Goal: Task Accomplishment & Management: Complete application form

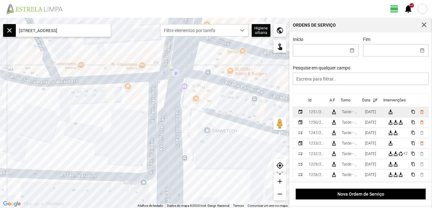
click at [373, 114] on div "[DATE]" at bounding box center [370, 112] width 11 height 4
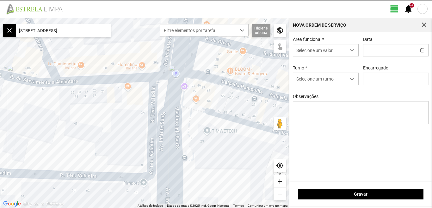
type input "[DATE]"
type input "[PERSON_NAME]"
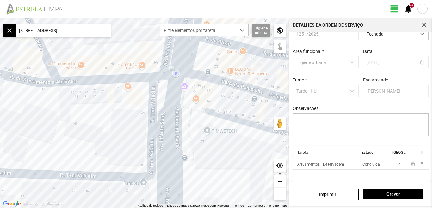
scroll to position [27, 0]
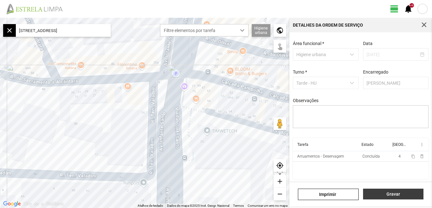
click at [393, 196] on span "Gravar" at bounding box center [394, 193] width 54 height 5
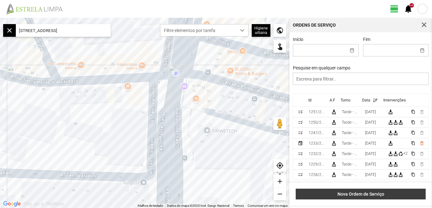
click at [378, 193] on span "Nova Ordem de Serviço" at bounding box center [360, 193] width 123 height 5
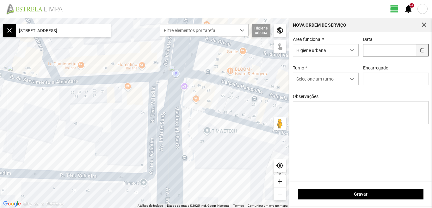
click at [424, 52] on button "button" at bounding box center [423, 50] width 12 height 12
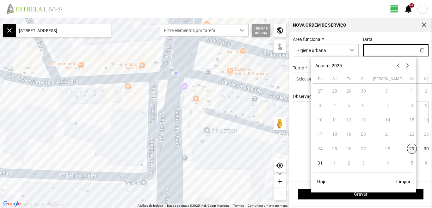
click at [407, 147] on span "29" at bounding box center [412, 148] width 10 height 10
type input "[DATE]"
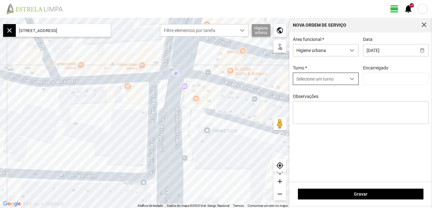
click at [351, 81] on span "dropdown trigger" at bounding box center [352, 79] width 4 height 4
click at [314, 104] on li "Tarde - HU" at bounding box center [325, 104] width 65 height 12
type input "[PERSON_NAME]"
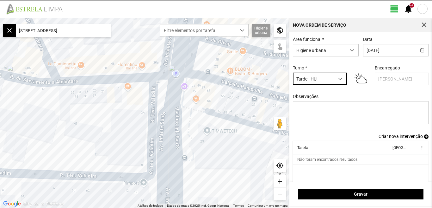
click at [396, 136] on span "Criar nova intervenção" at bounding box center [401, 136] width 44 height 5
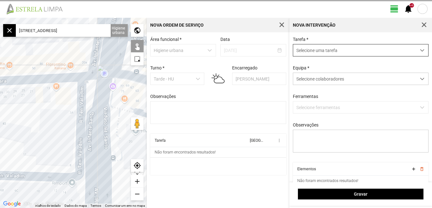
click at [420, 50] on span "dropdown trigger" at bounding box center [422, 50] width 4 height 4
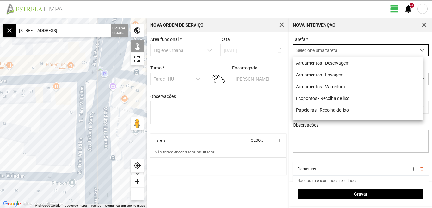
scroll to position [3, 28]
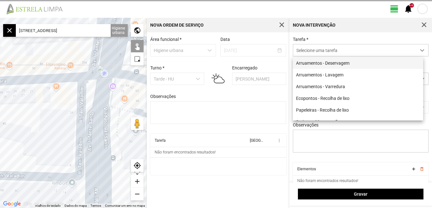
click at [343, 61] on li "Arruamentos - Deservagem" at bounding box center [358, 63] width 130 height 12
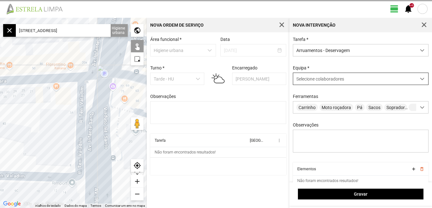
drag, startPoint x: 419, startPoint y: 79, endPoint x: 409, endPoint y: 79, distance: 10.1
click at [420, 78] on span at bounding box center [422, 79] width 4 height 4
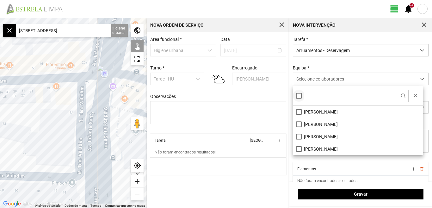
click at [301, 96] on div at bounding box center [299, 96] width 6 height 6
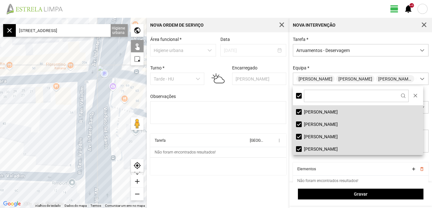
click at [273, 175] on cdk-virtual-scroll-viewport "Tarefa Equipa more_vert Não foram encontrados resultados!" at bounding box center [218, 154] width 136 height 41
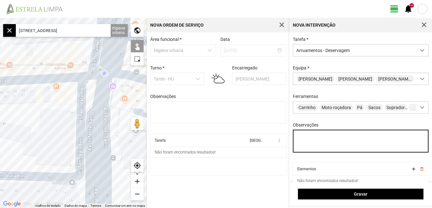
click at [306, 140] on textarea "Observações" at bounding box center [361, 140] width 136 height 23
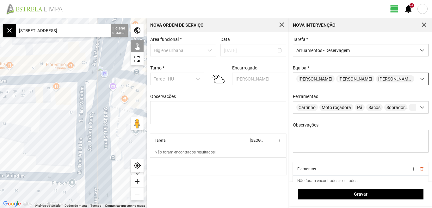
click at [417, 82] on div at bounding box center [423, 79] width 12 height 12
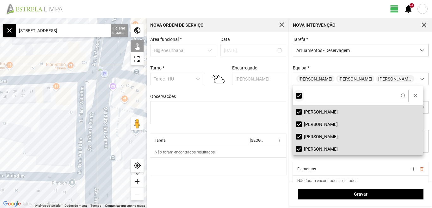
click at [300, 97] on div at bounding box center [299, 96] width 6 height 6
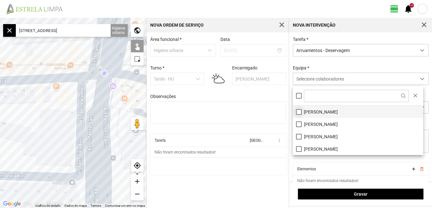
click at [302, 110] on li "[PERSON_NAME]" at bounding box center [358, 111] width 130 height 12
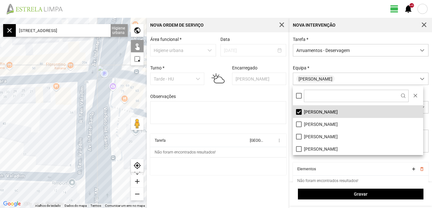
click at [259, 167] on cdk-virtual-scroll-viewport "Tarefa Equipa more_vert Não foram encontrados resultados!" at bounding box center [218, 154] width 136 height 41
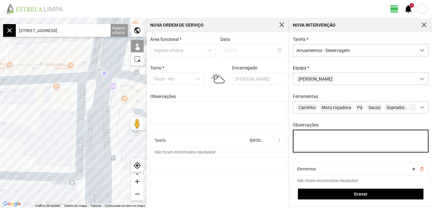
click at [309, 139] on textarea "Observações" at bounding box center [361, 140] width 136 height 23
type textarea "d"
type textarea "[PERSON_NAME]"
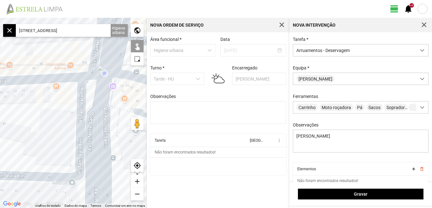
click at [104, 30] on input "[STREET_ADDRESS]" at bounding box center [63, 30] width 95 height 13
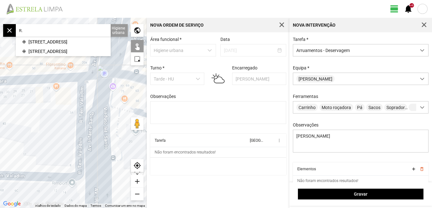
type input "R"
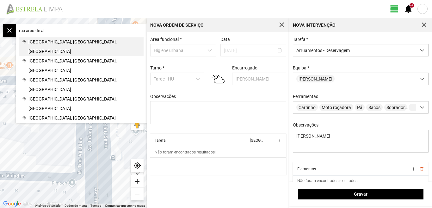
click at [77, 46] on span "[GEOGRAPHIC_DATA], [GEOGRAPHIC_DATA], [GEOGRAPHIC_DATA]" at bounding box center [84, 46] width 112 height 19
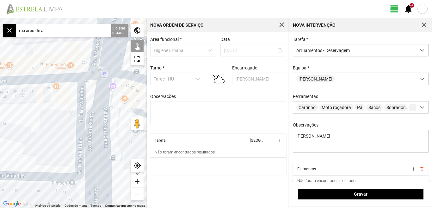
type input "[STREET_ADDRESS]"
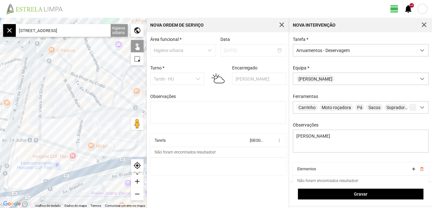
click at [138, 179] on div "add" at bounding box center [137, 181] width 13 height 13
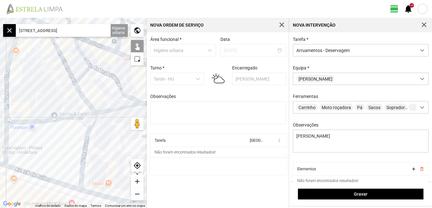
click at [138, 180] on div "add" at bounding box center [137, 181] width 13 height 13
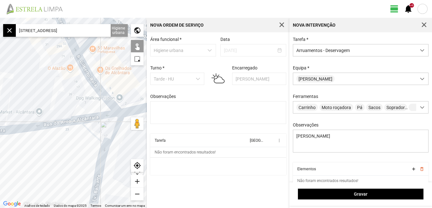
click at [92, 118] on div at bounding box center [73, 113] width 147 height 190
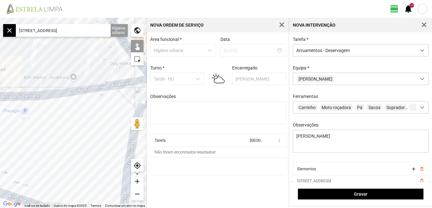
drag, startPoint x: 68, startPoint y: 153, endPoint x: 103, endPoint y: 116, distance: 50.4
click at [103, 116] on div at bounding box center [73, 113] width 147 height 190
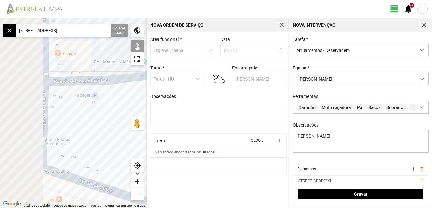
drag, startPoint x: 95, startPoint y: 127, endPoint x: 101, endPoint y: 125, distance: 5.8
click at [101, 125] on div at bounding box center [73, 113] width 147 height 190
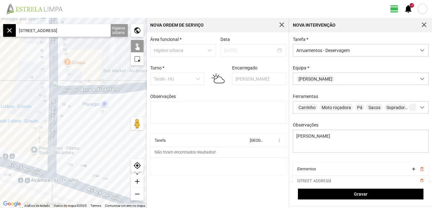
drag, startPoint x: 78, startPoint y: 131, endPoint x: 82, endPoint y: 142, distance: 11.7
click at [82, 142] on div at bounding box center [73, 113] width 147 height 190
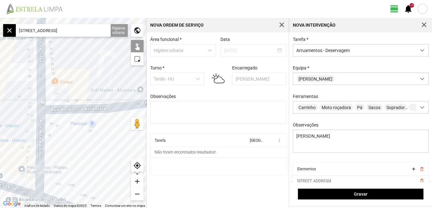
drag, startPoint x: 99, startPoint y: 134, endPoint x: 66, endPoint y: 169, distance: 47.7
click at [66, 170] on div at bounding box center [73, 113] width 147 height 190
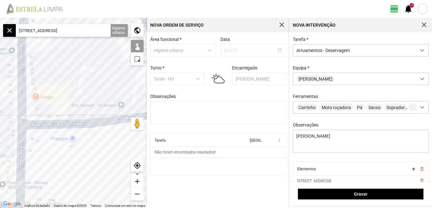
drag, startPoint x: 96, startPoint y: 95, endPoint x: 38, endPoint y: 119, distance: 62.7
click at [38, 119] on div at bounding box center [73, 113] width 147 height 190
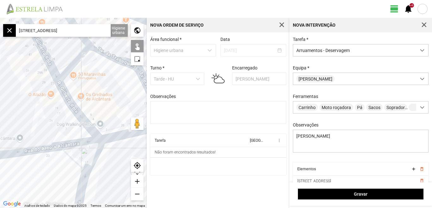
click at [68, 104] on div at bounding box center [73, 113] width 147 height 190
click at [50, 66] on div at bounding box center [73, 113] width 147 height 190
click at [73, 62] on div at bounding box center [73, 113] width 147 height 190
click at [106, 53] on div at bounding box center [73, 113] width 147 height 190
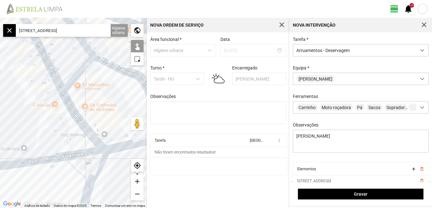
drag, startPoint x: 90, startPoint y: 90, endPoint x: 96, endPoint y: 96, distance: 8.5
click at [94, 103] on div at bounding box center [73, 113] width 147 height 190
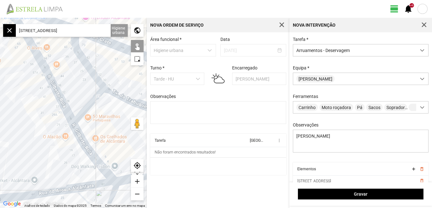
click at [90, 70] on div at bounding box center [73, 113] width 147 height 190
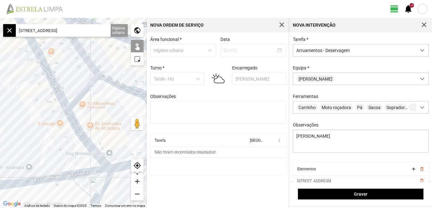
drag, startPoint x: 104, startPoint y: 107, endPoint x: 92, endPoint y: 73, distance: 35.7
click at [93, 75] on div at bounding box center [73, 113] width 147 height 190
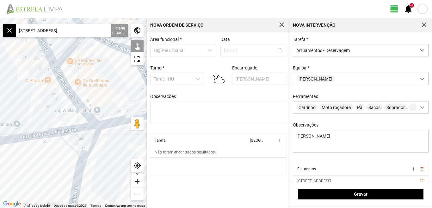
drag, startPoint x: 97, startPoint y: 83, endPoint x: 74, endPoint y: 57, distance: 34.8
click at [75, 60] on div at bounding box center [73, 113] width 147 height 190
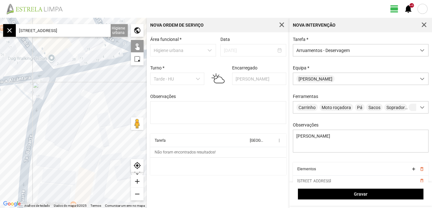
click at [46, 86] on div at bounding box center [73, 113] width 147 height 190
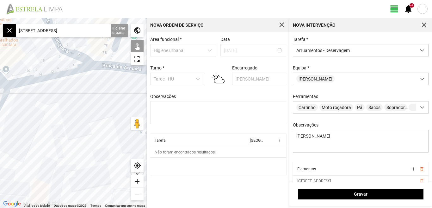
drag, startPoint x: 80, startPoint y: 101, endPoint x: 40, endPoint y: 110, distance: 41.3
click at [25, 112] on div at bounding box center [73, 113] width 147 height 190
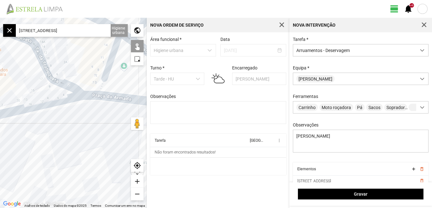
drag, startPoint x: 66, startPoint y: 111, endPoint x: 91, endPoint y: 131, distance: 31.5
click at [91, 131] on div at bounding box center [73, 113] width 147 height 190
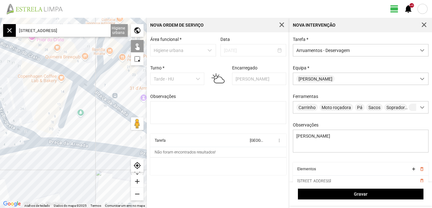
drag, startPoint x: 41, startPoint y: 100, endPoint x: 24, endPoint y: 107, distance: 17.6
click at [25, 108] on div at bounding box center [73, 113] width 147 height 190
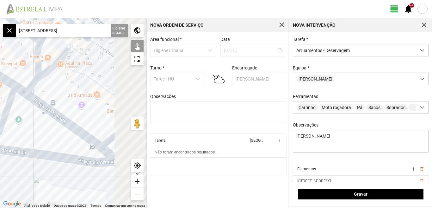
drag, startPoint x: 70, startPoint y: 126, endPoint x: 30, endPoint y: 121, distance: 39.6
click at [31, 121] on div at bounding box center [73, 113] width 147 height 190
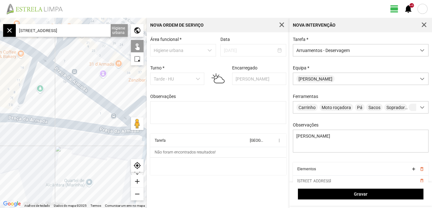
drag, startPoint x: 39, startPoint y: 131, endPoint x: 77, endPoint y: 102, distance: 48.1
click at [77, 102] on div at bounding box center [73, 113] width 147 height 190
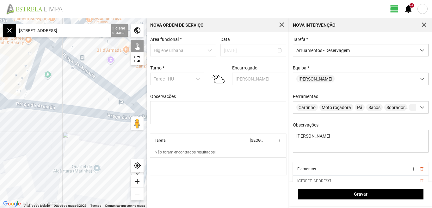
drag, startPoint x: 52, startPoint y: 96, endPoint x: 19, endPoint y: 127, distance: 45.0
click at [19, 127] on div at bounding box center [73, 113] width 147 height 190
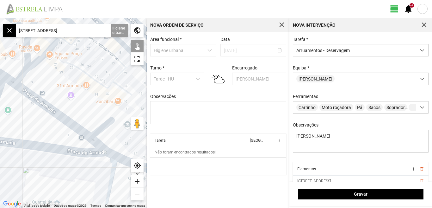
drag, startPoint x: 24, startPoint y: 123, endPoint x: 20, endPoint y: 126, distance: 5.0
click at [20, 126] on div at bounding box center [73, 113] width 147 height 190
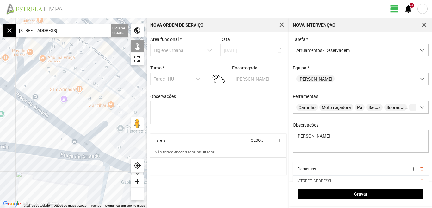
click at [75, 102] on div at bounding box center [73, 113] width 147 height 190
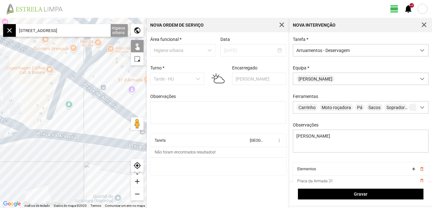
drag, startPoint x: 34, startPoint y: 128, endPoint x: 108, endPoint y: 117, distance: 75.1
click at [108, 117] on div at bounding box center [73, 113] width 147 height 190
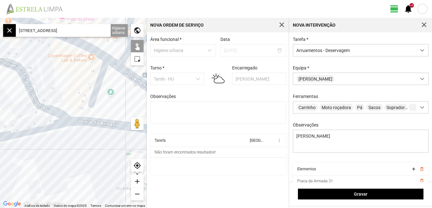
drag, startPoint x: 72, startPoint y: 80, endPoint x: 115, endPoint y: 107, distance: 50.2
click at [115, 107] on div at bounding box center [73, 113] width 147 height 190
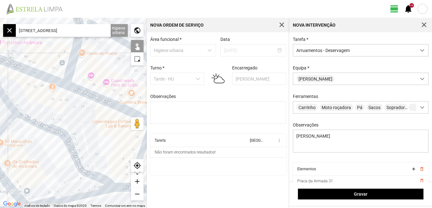
drag, startPoint x: 69, startPoint y: 81, endPoint x: 67, endPoint y: 122, distance: 40.9
click at [68, 123] on div at bounding box center [73, 113] width 147 height 190
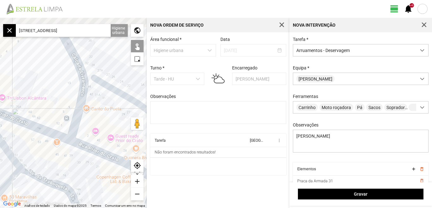
drag, startPoint x: 76, startPoint y: 96, endPoint x: 93, endPoint y: 113, distance: 24.6
click at [93, 113] on div at bounding box center [73, 113] width 147 height 190
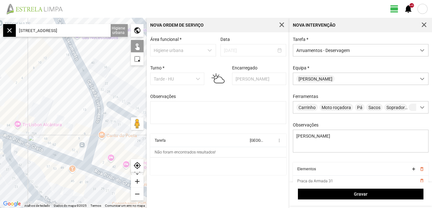
drag, startPoint x: 49, startPoint y: 70, endPoint x: 66, endPoint y: 107, distance: 40.5
click at [66, 107] on div at bounding box center [73, 113] width 147 height 190
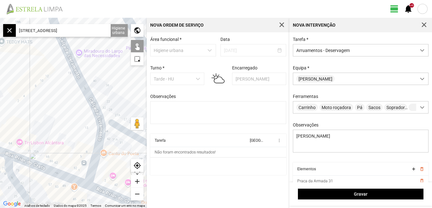
drag, startPoint x: 53, startPoint y: 84, endPoint x: 77, endPoint y: 121, distance: 44.1
click at [77, 121] on div at bounding box center [73, 113] width 147 height 190
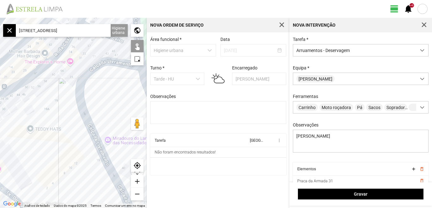
drag, startPoint x: 67, startPoint y: 102, endPoint x: 70, endPoint y: 140, distance: 38.4
click at [72, 141] on div at bounding box center [73, 113] width 147 height 190
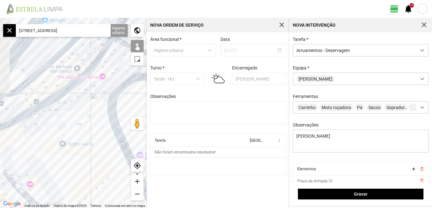
drag, startPoint x: 58, startPoint y: 131, endPoint x: 79, endPoint y: 146, distance: 26.1
click at [79, 146] on div at bounding box center [73, 113] width 147 height 190
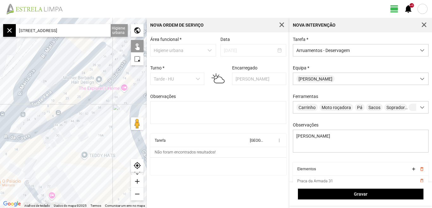
drag, startPoint x: 94, startPoint y: 135, endPoint x: 29, endPoint y: 120, distance: 67.3
click at [29, 120] on div at bounding box center [73, 113] width 147 height 190
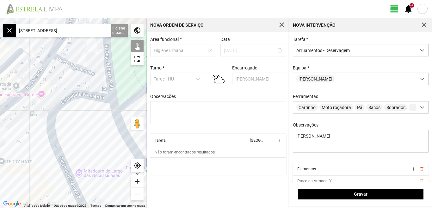
drag, startPoint x: 29, startPoint y: 131, endPoint x: 24, endPoint y: 170, distance: 39.6
click at [32, 176] on div at bounding box center [73, 113] width 147 height 190
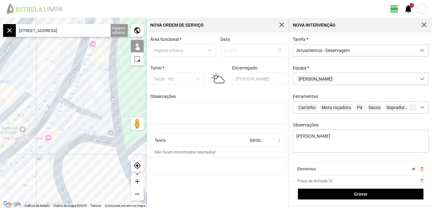
drag, startPoint x: 17, startPoint y: 175, endPoint x: 15, endPoint y: 184, distance: 9.4
click at [15, 184] on div at bounding box center [73, 113] width 147 height 190
drag, startPoint x: 23, startPoint y: 179, endPoint x: 40, endPoint y: 125, distance: 56.6
click at [38, 133] on div at bounding box center [73, 113] width 147 height 190
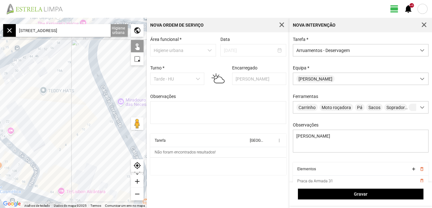
drag, startPoint x: 57, startPoint y: 137, endPoint x: 23, endPoint y: 91, distance: 56.6
click at [23, 91] on div at bounding box center [73, 113] width 147 height 190
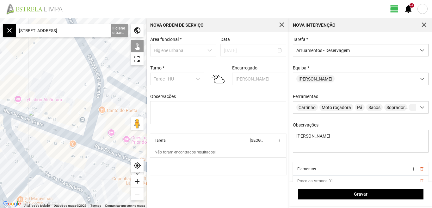
drag, startPoint x: 63, startPoint y: 78, endPoint x: 78, endPoint y: 95, distance: 22.9
click at [78, 95] on div at bounding box center [73, 113] width 147 height 190
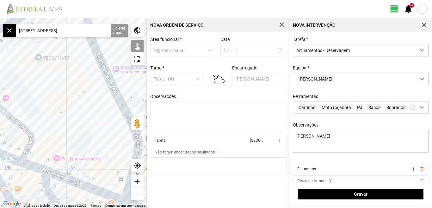
drag, startPoint x: 61, startPoint y: 68, endPoint x: 86, endPoint y: 107, distance: 46.1
click at [86, 107] on div at bounding box center [73, 113] width 147 height 190
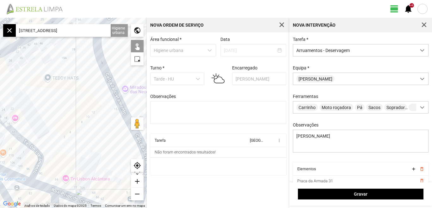
drag, startPoint x: 79, startPoint y: 110, endPoint x: 97, endPoint y: 130, distance: 27.5
click at [97, 130] on div at bounding box center [73, 113] width 147 height 190
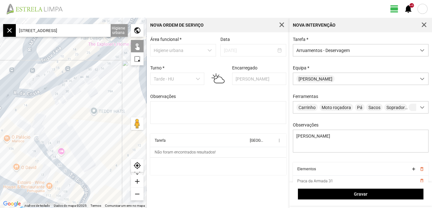
click at [113, 117] on div at bounding box center [73, 113] width 147 height 190
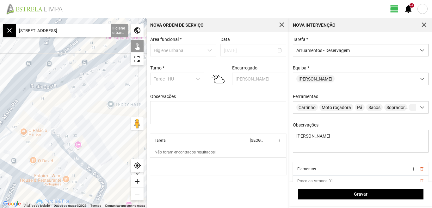
drag, startPoint x: 82, startPoint y: 117, endPoint x: 97, endPoint y: 109, distance: 16.7
click at [97, 109] on div at bounding box center [73, 113] width 147 height 190
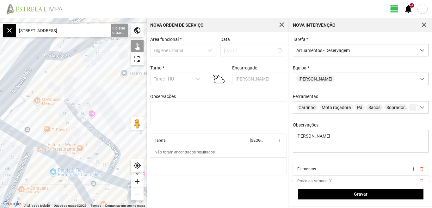
drag, startPoint x: 89, startPoint y: 97, endPoint x: 94, endPoint y: 76, distance: 21.8
click at [94, 76] on div at bounding box center [73, 113] width 147 height 190
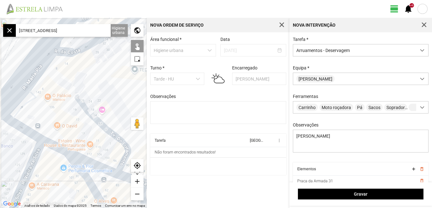
drag, startPoint x: 92, startPoint y: 80, endPoint x: 113, endPoint y: 67, distance: 24.5
click at [113, 67] on div at bounding box center [73, 113] width 147 height 190
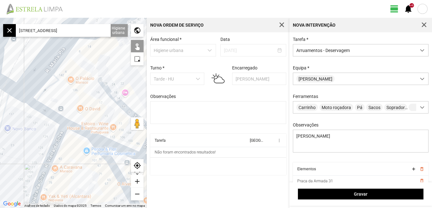
drag, startPoint x: 84, startPoint y: 70, endPoint x: 104, endPoint y: 41, distance: 35.2
click at [104, 41] on div at bounding box center [73, 113] width 147 height 190
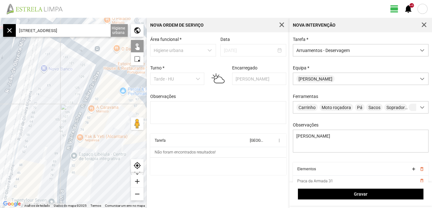
click at [86, 102] on div at bounding box center [73, 113] width 147 height 190
click at [85, 99] on div at bounding box center [73, 113] width 147 height 190
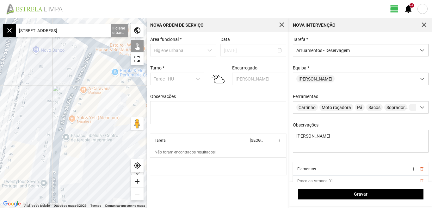
drag, startPoint x: 88, startPoint y: 143, endPoint x: 70, endPoint y: 99, distance: 46.9
click at [71, 100] on div at bounding box center [73, 113] width 147 height 190
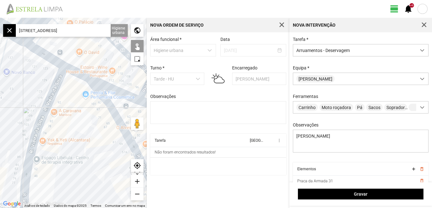
drag, startPoint x: 68, startPoint y: 98, endPoint x: 52, endPoint y: 169, distance: 72.7
click at [52, 169] on div at bounding box center [73, 113] width 147 height 190
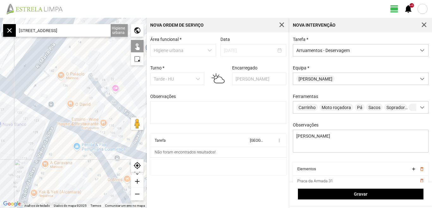
drag, startPoint x: 57, startPoint y: 143, endPoint x: 18, endPoint y: 139, distance: 39.7
click at [18, 140] on div at bounding box center [73, 113] width 147 height 190
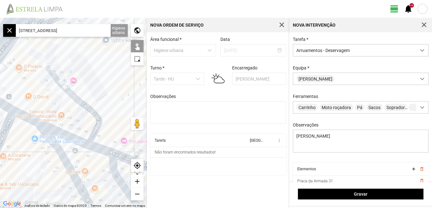
drag, startPoint x: 107, startPoint y: 97, endPoint x: 77, endPoint y: 68, distance: 42.8
click at [78, 70] on div at bounding box center [73, 113] width 147 height 190
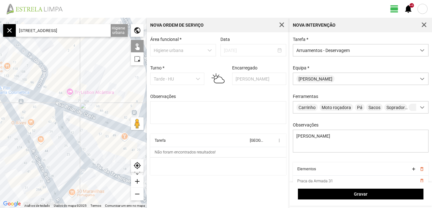
drag, startPoint x: 101, startPoint y: 82, endPoint x: 56, endPoint y: 70, distance: 45.9
click at [59, 71] on div at bounding box center [73, 113] width 147 height 190
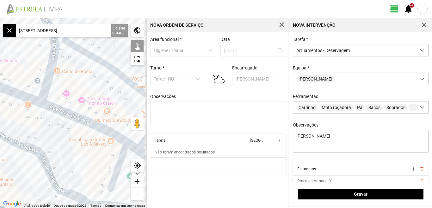
drag, startPoint x: 66, startPoint y: 148, endPoint x: 45, endPoint y: 111, distance: 42.8
click at [45, 115] on div at bounding box center [73, 113] width 147 height 190
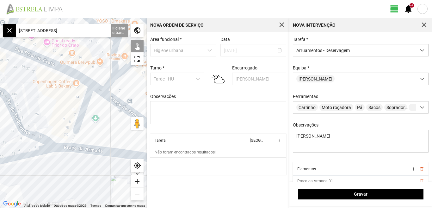
drag, startPoint x: 67, startPoint y: 118, endPoint x: 51, endPoint y: 105, distance: 20.1
click at [55, 110] on div at bounding box center [73, 113] width 147 height 190
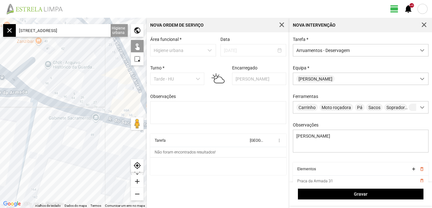
drag, startPoint x: 48, startPoint y: 144, endPoint x: 34, endPoint y: 143, distance: 14.6
click at [35, 143] on div at bounding box center [73, 113] width 147 height 190
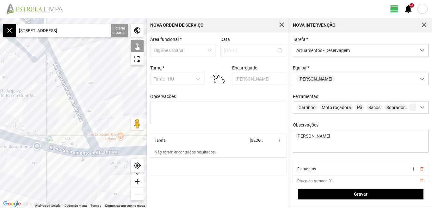
drag, startPoint x: 67, startPoint y: 88, endPoint x: 50, endPoint y: 118, distance: 34.3
click at [50, 118] on div at bounding box center [73, 113] width 147 height 190
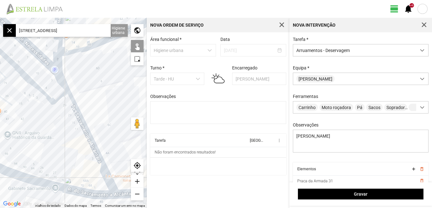
drag, startPoint x: 51, startPoint y: 99, endPoint x: 70, endPoint y: 141, distance: 45.6
click at [70, 141] on div at bounding box center [73, 113] width 147 height 190
click at [61, 140] on div at bounding box center [73, 113] width 147 height 190
drag, startPoint x: 69, startPoint y: 158, endPoint x: 49, endPoint y: 131, distance: 34.4
click at [49, 132] on div at bounding box center [73, 113] width 147 height 190
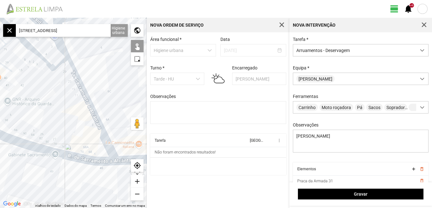
drag, startPoint x: 47, startPoint y: 123, endPoint x: 92, endPoint y: 110, distance: 46.7
click at [87, 106] on div at bounding box center [73, 113] width 147 height 190
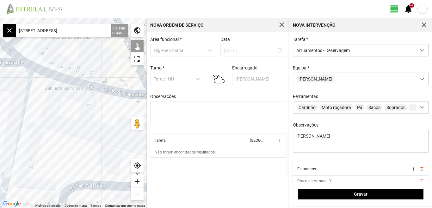
drag, startPoint x: 72, startPoint y: 134, endPoint x: 76, endPoint y: 108, distance: 26.1
click at [74, 110] on div at bounding box center [73, 113] width 147 height 190
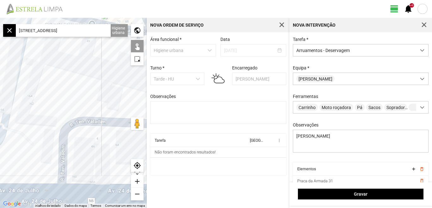
drag, startPoint x: 68, startPoint y: 121, endPoint x: 74, endPoint y: 91, distance: 30.4
click at [74, 91] on div at bounding box center [73, 113] width 147 height 190
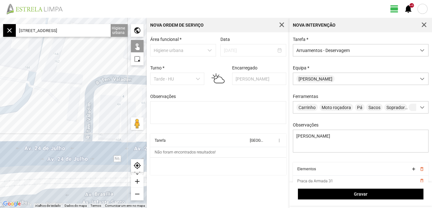
drag, startPoint x: 44, startPoint y: 99, endPoint x: 71, endPoint y: 103, distance: 27.2
click at [63, 143] on div at bounding box center [73, 113] width 147 height 190
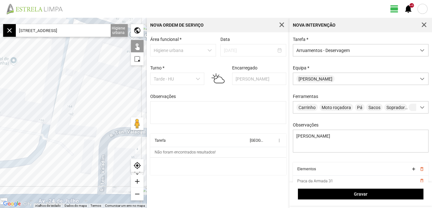
drag, startPoint x: 73, startPoint y: 98, endPoint x: 69, endPoint y: 141, distance: 42.6
click at [72, 144] on div at bounding box center [73, 113] width 147 height 190
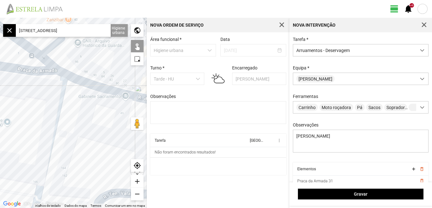
scroll to position [27, 0]
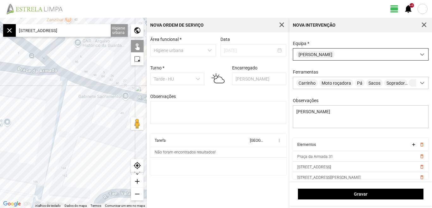
click at [420, 53] on span at bounding box center [422, 54] width 4 height 4
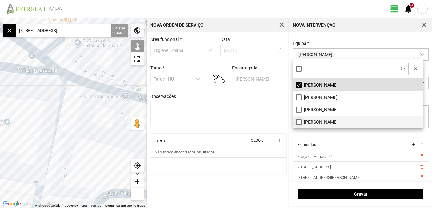
click at [300, 123] on li "[PERSON_NAME]" at bounding box center [358, 122] width 130 height 12
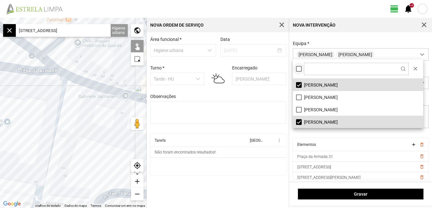
click at [299, 66] on div at bounding box center [299, 69] width 6 height 6
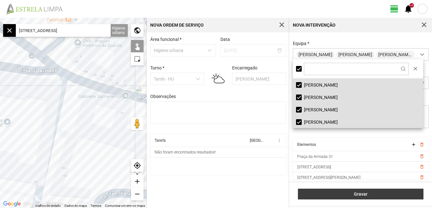
click at [356, 195] on span "Gravar" at bounding box center [361, 193] width 119 height 5
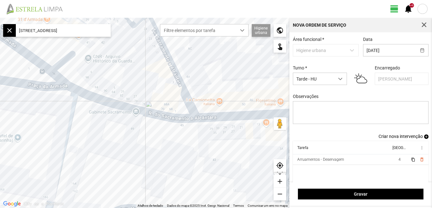
drag, startPoint x: 162, startPoint y: 149, endPoint x: 102, endPoint y: 164, distance: 61.6
click at [102, 164] on div at bounding box center [145, 113] width 290 height 190
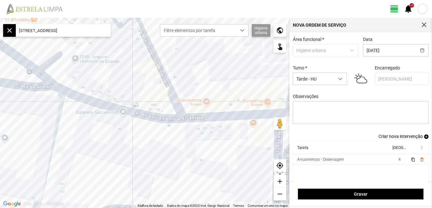
drag, startPoint x: 142, startPoint y: 135, endPoint x: 130, endPoint y: 135, distance: 11.7
click at [130, 135] on div at bounding box center [145, 113] width 290 height 190
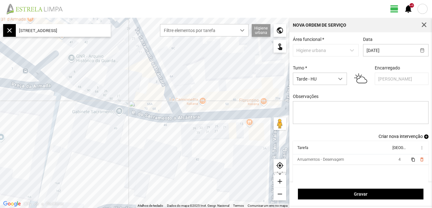
scroll to position [5, 0]
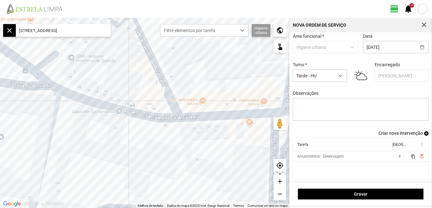
click at [409, 134] on span "Criar nova intervenção" at bounding box center [401, 132] width 44 height 5
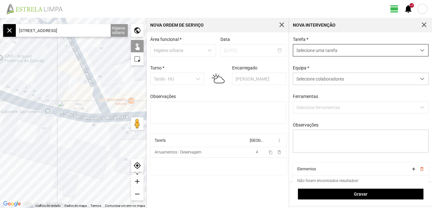
click at [420, 49] on div "dropdown trigger" at bounding box center [423, 50] width 12 height 12
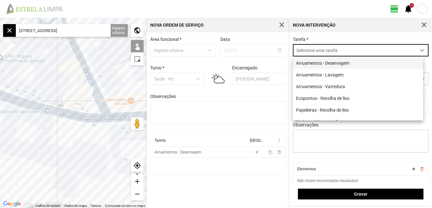
scroll to position [3, 28]
click at [327, 62] on li "Arruamentos - Deservagem" at bounding box center [358, 63] width 130 height 12
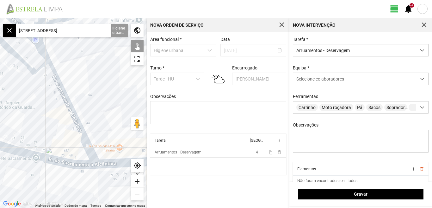
drag, startPoint x: 148, startPoint y: 156, endPoint x: 68, endPoint y: 206, distance: 93.9
click at [68, 206] on div "Atalhos de teclado Dados do mapa Dados do mapa ©2025 Inst. Geogr. Nacional Dado…" at bounding box center [73, 113] width 147 height 190
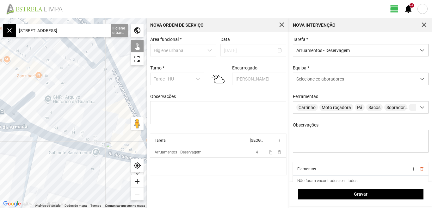
drag, startPoint x: 79, startPoint y: 115, endPoint x: 100, endPoint y: 114, distance: 20.9
click at [100, 114] on div at bounding box center [73, 113] width 147 height 190
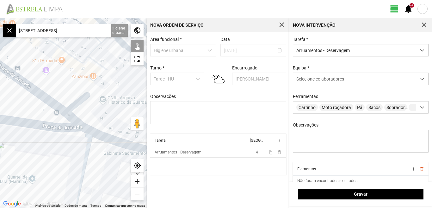
click at [115, 93] on div at bounding box center [73, 113] width 147 height 190
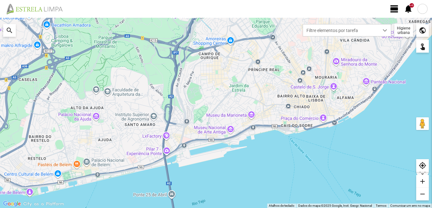
click at [426, 11] on div at bounding box center [423, 9] width 10 height 10
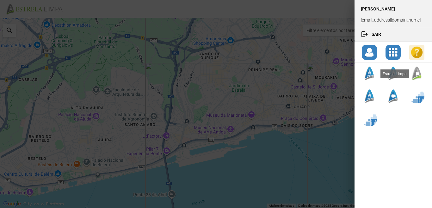
click at [420, 75] on div at bounding box center [417, 73] width 15 height 15
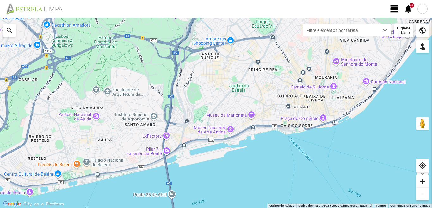
click at [396, 8] on span "view_day" at bounding box center [394, 8] width 9 height 9
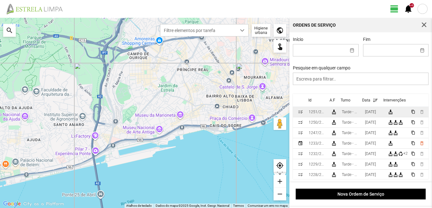
click at [376, 114] on div "[DATE]" at bounding box center [370, 112] width 11 height 4
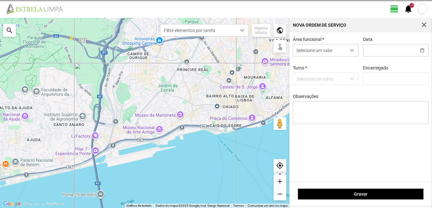
type input "[DATE]"
type input "[PERSON_NAME]"
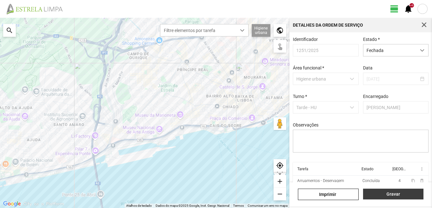
click at [395, 195] on span "Gravar" at bounding box center [394, 193] width 54 height 5
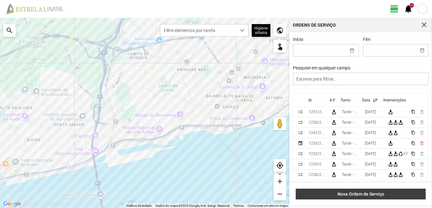
click at [377, 192] on span "Nova Ordem de Serviço" at bounding box center [360, 193] width 123 height 5
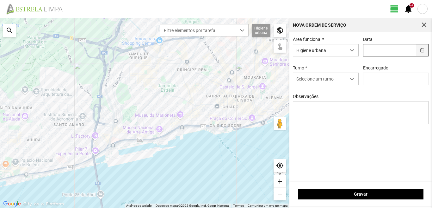
click at [423, 49] on button "button" at bounding box center [423, 50] width 12 height 12
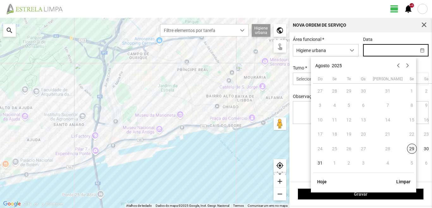
click at [407, 148] on span "29" at bounding box center [412, 148] width 10 height 10
type input "[DATE]"
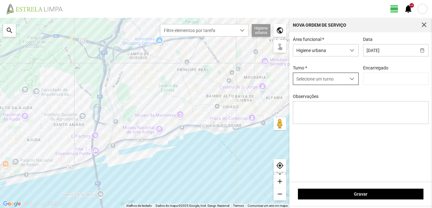
click at [353, 81] on span "dropdown trigger" at bounding box center [352, 79] width 4 height 4
click at [324, 103] on li "Tarde - HU" at bounding box center [325, 104] width 65 height 12
type input "[PERSON_NAME]"
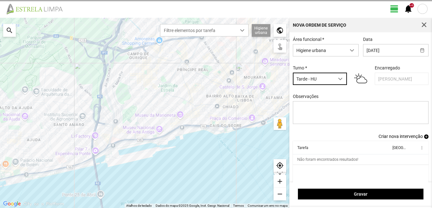
click at [391, 139] on span "Criar nova intervenção" at bounding box center [401, 136] width 44 height 5
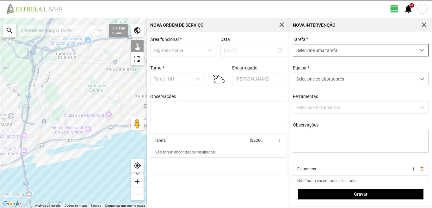
click at [420, 49] on span "dropdown trigger" at bounding box center [422, 50] width 4 height 4
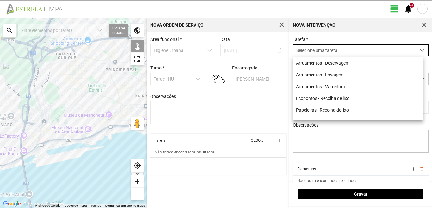
scroll to position [3, 28]
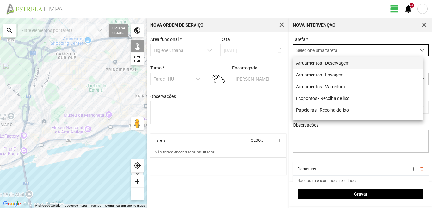
click at [349, 66] on li "Arruamentos - Deservagem" at bounding box center [358, 63] width 130 height 12
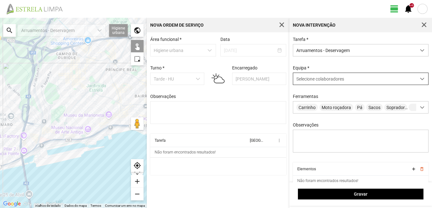
click at [420, 79] on span at bounding box center [422, 79] width 4 height 4
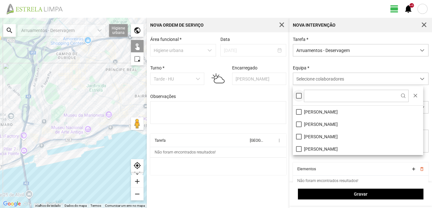
click at [299, 97] on div at bounding box center [299, 96] width 6 height 6
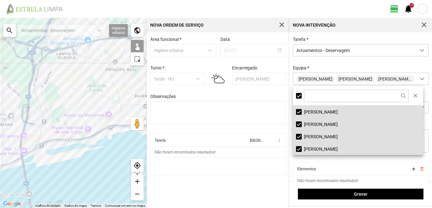
click at [252, 186] on div "Área funcional * Higiene urbana Data 29/08/2025 Turno * Tarde - HU Encarregado …" at bounding box center [218, 119] width 143 height 175
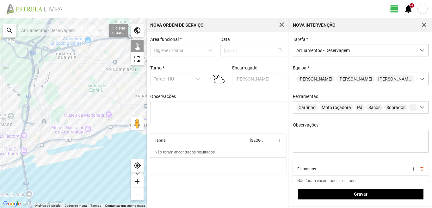
click at [12, 29] on div "search" at bounding box center [9, 30] width 13 height 13
drag, startPoint x: 54, startPoint y: 30, endPoint x: 58, endPoint y: 29, distance: 3.7
click at [55, 29] on input "text" at bounding box center [63, 30] width 95 height 13
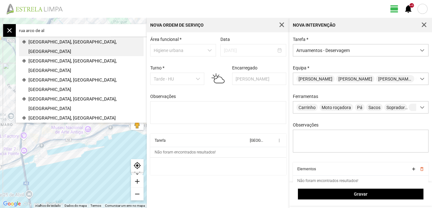
click at [70, 40] on span "[GEOGRAPHIC_DATA], [GEOGRAPHIC_DATA], [GEOGRAPHIC_DATA]" at bounding box center [84, 46] width 112 height 19
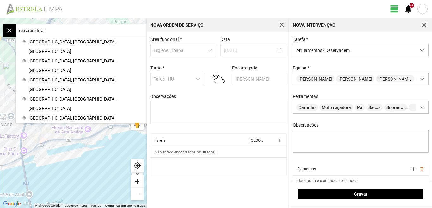
type input "[STREET_ADDRESS]"
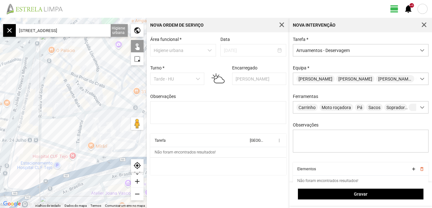
click at [94, 96] on div at bounding box center [73, 113] width 147 height 190
click at [78, 85] on div at bounding box center [73, 113] width 147 height 190
click at [69, 88] on div at bounding box center [73, 113] width 147 height 190
click at [79, 92] on div at bounding box center [73, 113] width 147 height 190
click at [78, 104] on div at bounding box center [73, 113] width 147 height 190
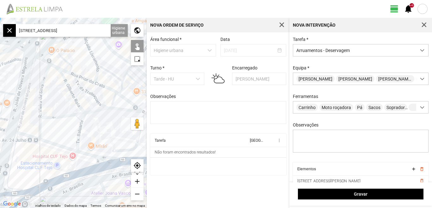
click at [80, 123] on div at bounding box center [73, 113] width 147 height 190
click at [68, 116] on div at bounding box center [73, 113] width 147 height 190
click at [40, 95] on div at bounding box center [73, 113] width 147 height 190
click at [40, 125] on div at bounding box center [73, 113] width 147 height 190
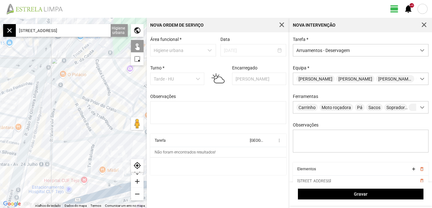
drag, startPoint x: 118, startPoint y: 129, endPoint x: 123, endPoint y: 141, distance: 12.9
click at [123, 141] on div at bounding box center [73, 113] width 147 height 190
drag, startPoint x: 118, startPoint y: 144, endPoint x: 92, endPoint y: 140, distance: 26.2
click at [92, 140] on div at bounding box center [73, 113] width 147 height 190
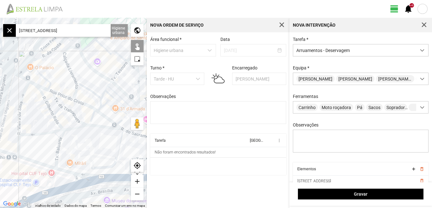
scroll to position [27, 0]
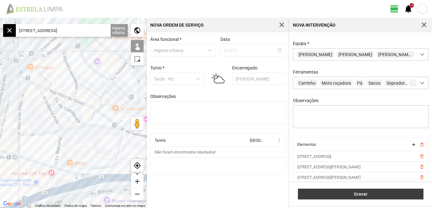
click at [368, 193] on span "Gravar" at bounding box center [361, 193] width 119 height 5
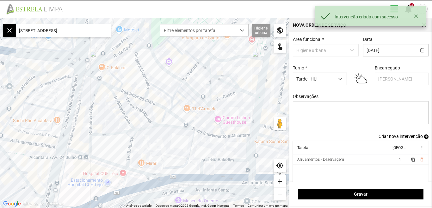
scroll to position [5, 0]
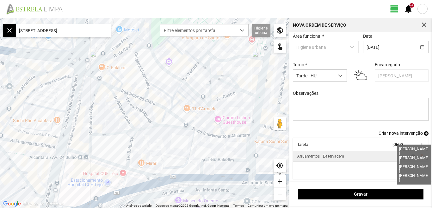
click at [399, 156] on span "4" at bounding box center [400, 156] width 2 height 4
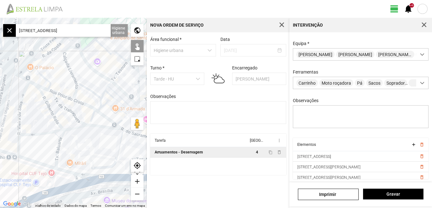
scroll to position [66, 0]
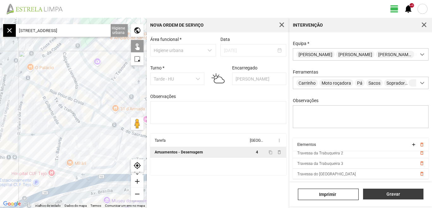
click at [394, 196] on span "Gravar" at bounding box center [394, 193] width 54 height 5
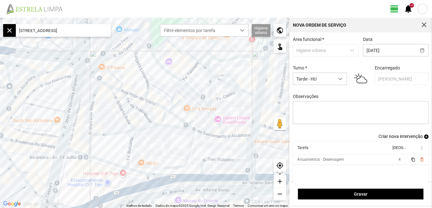
click at [279, 180] on div "add" at bounding box center [280, 181] width 13 height 13
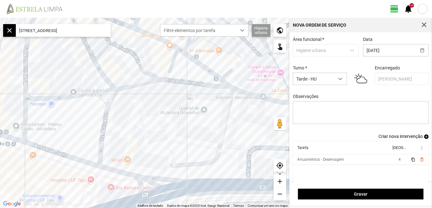
drag, startPoint x: 241, startPoint y: 172, endPoint x: 230, endPoint y: 114, distance: 58.6
click at [230, 114] on div at bounding box center [145, 113] width 290 height 190
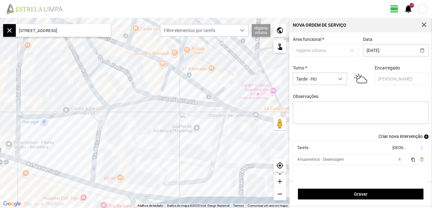
drag, startPoint x: 137, startPoint y: 103, endPoint x: 129, endPoint y: 123, distance: 21.3
click at [129, 123] on div at bounding box center [145, 113] width 290 height 190
click at [280, 181] on div "add" at bounding box center [280, 181] width 13 height 13
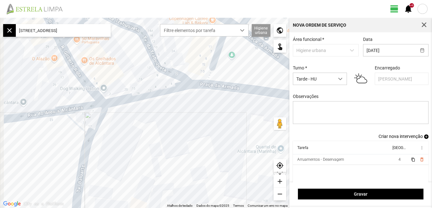
drag, startPoint x: 106, startPoint y: 122, endPoint x: 133, endPoint y: 123, distance: 26.9
click at [133, 123] on div at bounding box center [145, 113] width 290 height 190
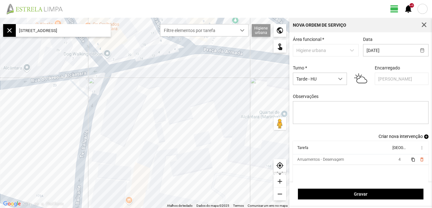
drag, startPoint x: 132, startPoint y: 157, endPoint x: 135, endPoint y: 137, distance: 20.6
click at [135, 120] on div at bounding box center [145, 113] width 290 height 190
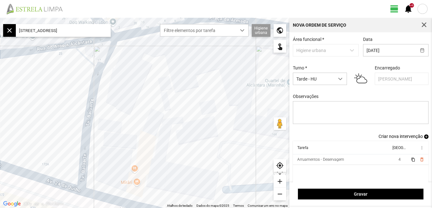
drag, startPoint x: 128, startPoint y: 159, endPoint x: 134, endPoint y: 128, distance: 31.2
click at [134, 128] on div at bounding box center [145, 113] width 290 height 190
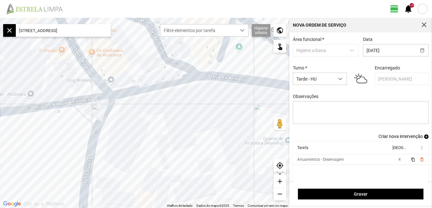
drag, startPoint x: 136, startPoint y: 111, endPoint x: 135, endPoint y: 170, distance: 58.6
click at [135, 170] on div at bounding box center [145, 113] width 290 height 190
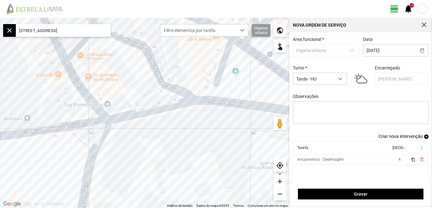
drag, startPoint x: 153, startPoint y: 67, endPoint x: 146, endPoint y: 106, distance: 39.2
click at [146, 106] on div at bounding box center [145, 113] width 290 height 190
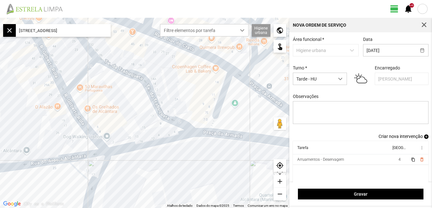
drag, startPoint x: 132, startPoint y: 86, endPoint x: 135, endPoint y: 105, distance: 19.9
click at [135, 105] on div at bounding box center [145, 113] width 290 height 190
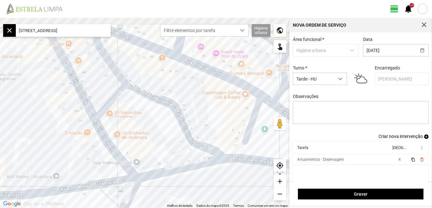
drag, startPoint x: 111, startPoint y: 109, endPoint x: 128, endPoint y: 132, distance: 28.7
click at [128, 132] on div at bounding box center [145, 113] width 290 height 190
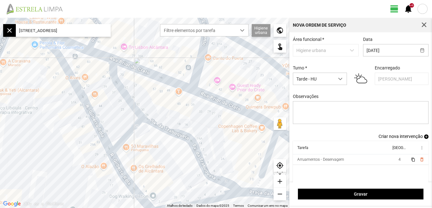
drag, startPoint x: 95, startPoint y: 84, endPoint x: 113, endPoint y: 118, distance: 39.1
click at [113, 118] on div at bounding box center [145, 113] width 290 height 190
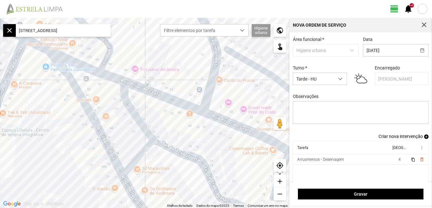
drag, startPoint x: 109, startPoint y: 112, endPoint x: 96, endPoint y: 96, distance: 20.7
click at [96, 96] on div at bounding box center [145, 113] width 290 height 190
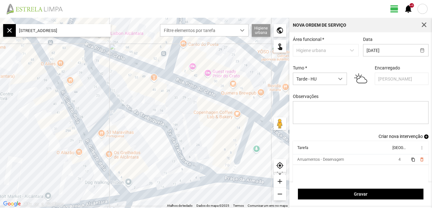
drag, startPoint x: 110, startPoint y: 120, endPoint x: 82, endPoint y: 91, distance: 40.3
click at [83, 92] on div at bounding box center [145, 113] width 290 height 190
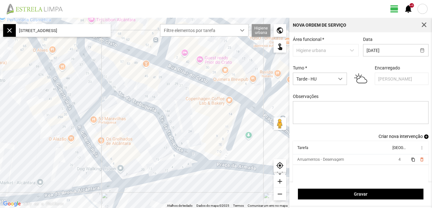
click at [281, 180] on div "add" at bounding box center [280, 181] width 13 height 13
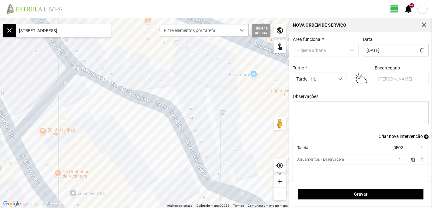
click at [52, 90] on div at bounding box center [145, 113] width 290 height 190
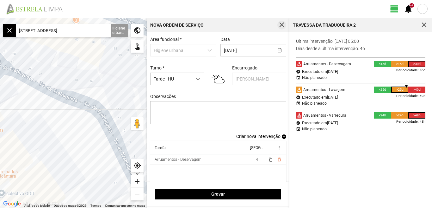
click at [281, 24] on span "button" at bounding box center [282, 25] width 6 height 6
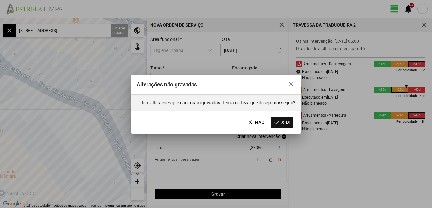
click at [287, 122] on button "Sim" at bounding box center [282, 122] width 22 height 11
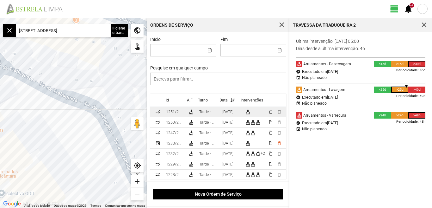
click at [222, 113] on td "[DATE]" at bounding box center [231, 112] width 23 height 10
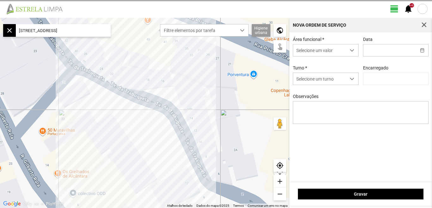
type input "[DATE]"
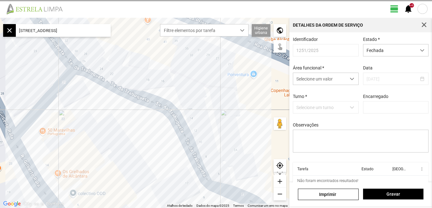
type input "[PERSON_NAME]"
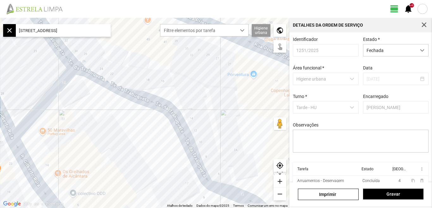
drag, startPoint x: 432, startPoint y: 151, endPoint x: 432, endPoint y: 171, distance: 19.9
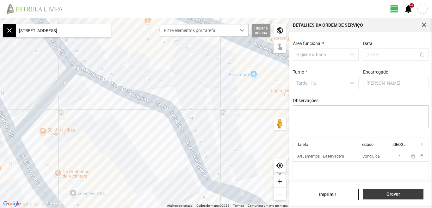
click at [394, 194] on span "Gravar" at bounding box center [394, 193] width 54 height 5
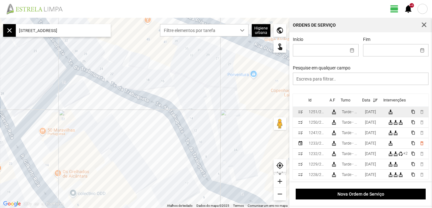
click at [376, 112] on div "[DATE]" at bounding box center [370, 112] width 11 height 4
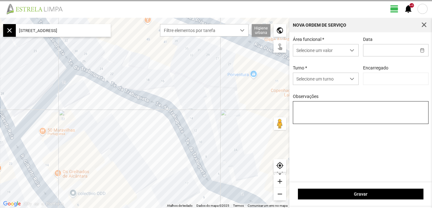
type input "[DATE]"
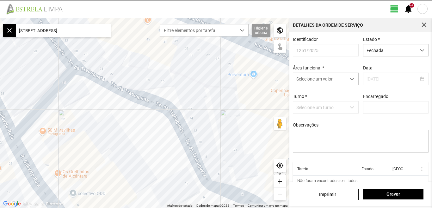
type input "[PERSON_NAME]"
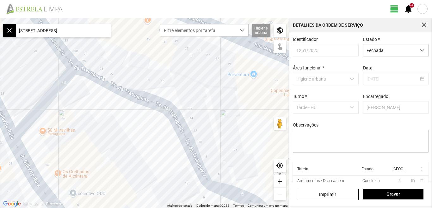
drag, startPoint x: 432, startPoint y: 137, endPoint x: 432, endPoint y: 185, distance: 47.5
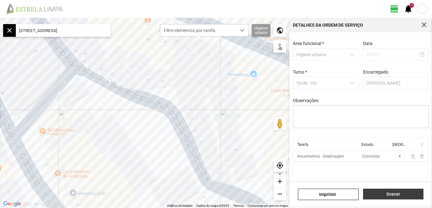
click at [391, 193] on span "Gravar" at bounding box center [394, 193] width 54 height 5
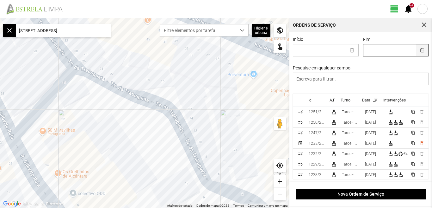
click at [417, 52] on button "button" at bounding box center [423, 50] width 12 height 12
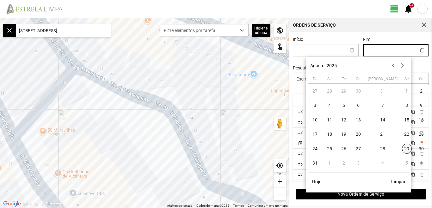
click at [402, 148] on span "29" at bounding box center [407, 148] width 10 height 10
type input "[DATE]"
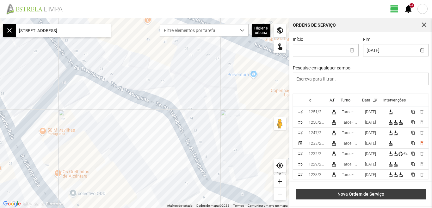
click at [364, 195] on span "Nova Ordem de Serviço" at bounding box center [360, 193] width 123 height 5
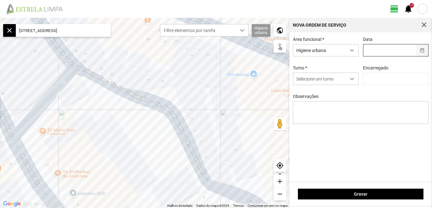
click at [422, 49] on button "button" at bounding box center [423, 50] width 12 height 12
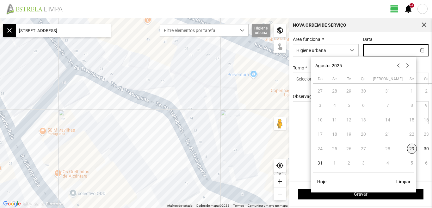
click at [407, 148] on span "29" at bounding box center [412, 148] width 10 height 10
type input "[DATE]"
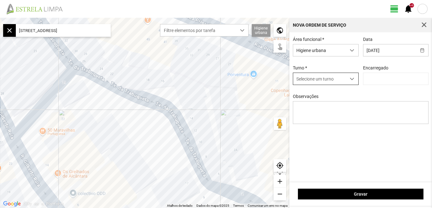
click at [354, 79] on span "dropdown trigger" at bounding box center [352, 79] width 4 height 4
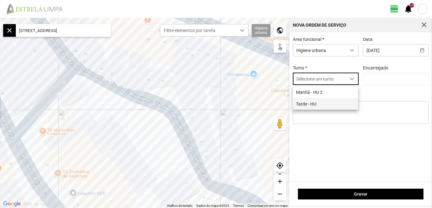
click at [317, 104] on li "Tarde - HU" at bounding box center [325, 104] width 65 height 12
type input "[PERSON_NAME]"
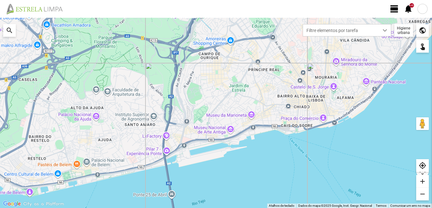
click at [396, 11] on span "view_day" at bounding box center [394, 8] width 9 height 9
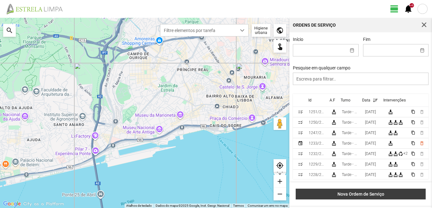
click at [364, 195] on span "Nova Ordem de Serviço" at bounding box center [360, 193] width 123 height 5
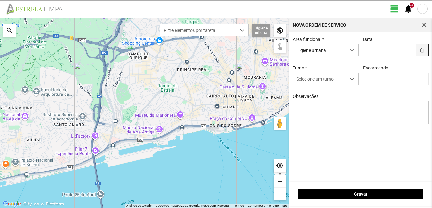
click at [423, 51] on button "button" at bounding box center [423, 50] width 12 height 12
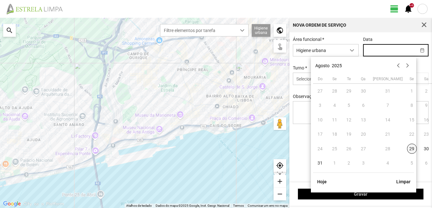
click at [407, 149] on span "29" at bounding box center [412, 148] width 10 height 10
type input "[DATE]"
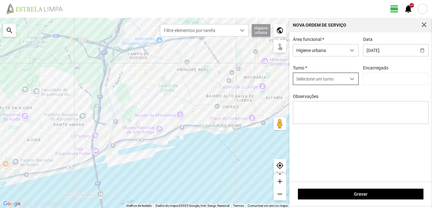
click at [352, 79] on span "dropdown trigger" at bounding box center [352, 79] width 4 height 4
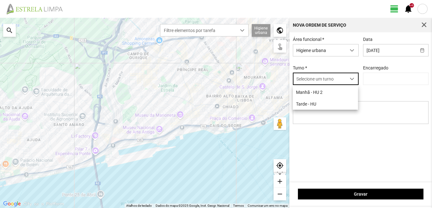
scroll to position [3, 28]
click at [311, 105] on li "Tarde - HU" at bounding box center [325, 104] width 65 height 12
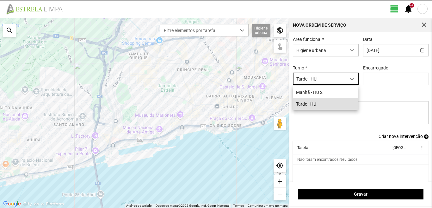
type input "[PERSON_NAME]"
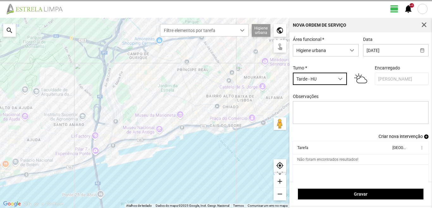
click at [404, 136] on span "Criar nova intervenção" at bounding box center [401, 136] width 44 height 5
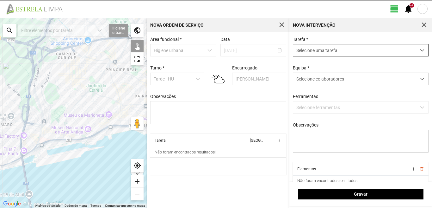
click at [420, 49] on span "dropdown trigger" at bounding box center [422, 50] width 4 height 4
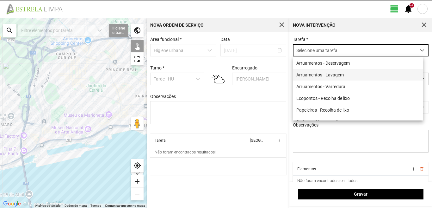
scroll to position [3, 28]
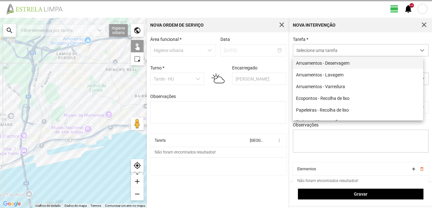
click at [367, 62] on li "Arruamentos - Deservagem" at bounding box center [358, 63] width 130 height 12
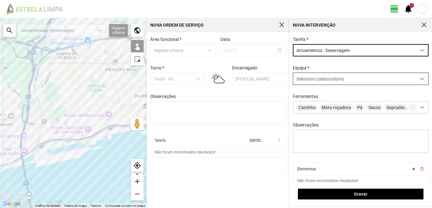
click at [417, 77] on div at bounding box center [423, 79] width 12 height 12
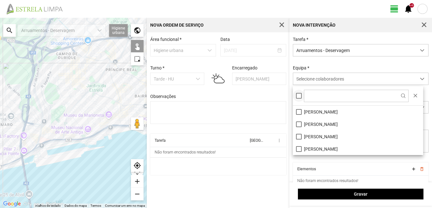
click at [300, 97] on div at bounding box center [299, 96] width 6 height 6
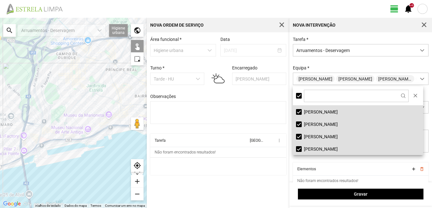
click at [137, 180] on div "add" at bounding box center [137, 181] width 13 height 13
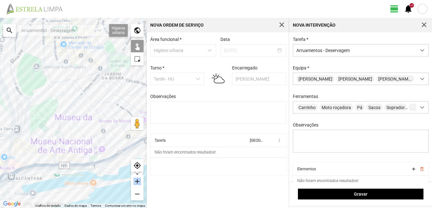
click at [137, 180] on div "add" at bounding box center [137, 181] width 13 height 13
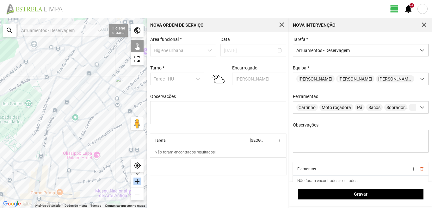
click at [137, 180] on div "add" at bounding box center [137, 181] width 13 height 13
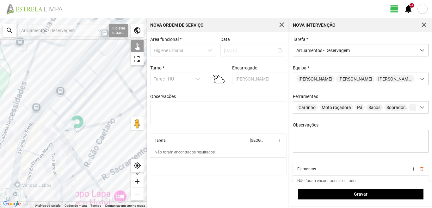
drag, startPoint x: 102, startPoint y: 159, endPoint x: 75, endPoint y: 113, distance: 53.5
click at [75, 116] on div at bounding box center [73, 113] width 147 height 190
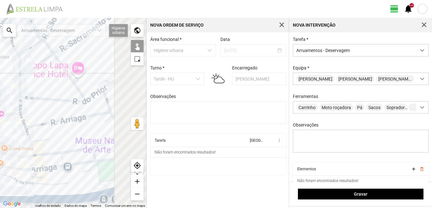
drag, startPoint x: 68, startPoint y: 134, endPoint x: 96, endPoint y: 107, distance: 38.7
click at [96, 107] on div at bounding box center [73, 113] width 147 height 190
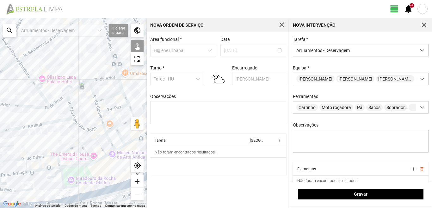
drag, startPoint x: 70, startPoint y: 108, endPoint x: 28, endPoint y: 118, distance: 43.7
click at [28, 118] on div at bounding box center [73, 113] width 147 height 190
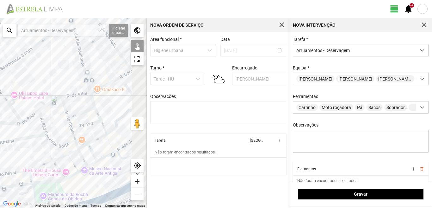
drag, startPoint x: 79, startPoint y: 110, endPoint x: 33, endPoint y: 133, distance: 51.7
click at [33, 133] on div at bounding box center [73, 113] width 147 height 190
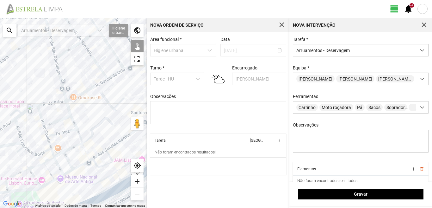
drag, startPoint x: 40, startPoint y: 97, endPoint x: 65, endPoint y: 83, distance: 28.6
click at [63, 87] on div at bounding box center [73, 113] width 147 height 190
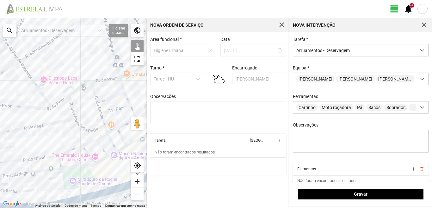
click at [79, 36] on p-dropdown "Arruamentos - Deservagem" at bounding box center [61, 30] width 89 height 12
click at [8, 28] on div "search" at bounding box center [9, 30] width 13 height 13
click at [30, 29] on input "text" at bounding box center [63, 30] width 95 height 13
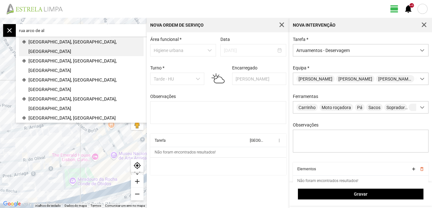
click at [53, 41] on span "[GEOGRAPHIC_DATA], [GEOGRAPHIC_DATA], [GEOGRAPHIC_DATA]" at bounding box center [84, 46] width 112 height 19
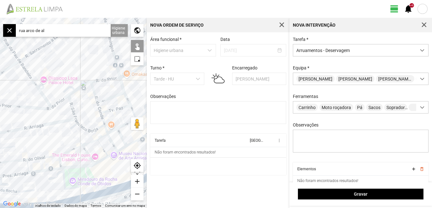
type input "[STREET_ADDRESS]"
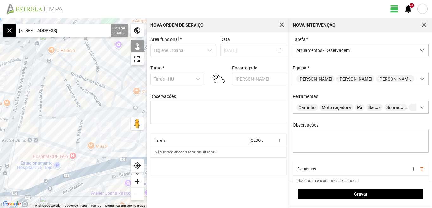
click at [80, 129] on div at bounding box center [73, 113] width 147 height 190
click at [78, 104] on div at bounding box center [73, 113] width 147 height 190
click at [69, 90] on div at bounding box center [73, 113] width 147 height 190
click at [76, 82] on div at bounding box center [73, 113] width 147 height 190
click at [87, 92] on div at bounding box center [73, 113] width 147 height 190
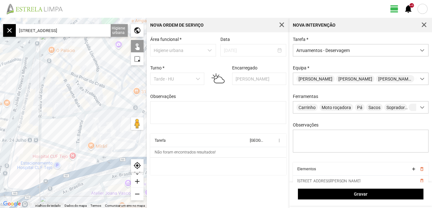
click at [80, 93] on div at bounding box center [73, 113] width 147 height 190
click at [40, 97] on div at bounding box center [73, 113] width 147 height 190
click at [40, 123] on div at bounding box center [73, 113] width 147 height 190
click at [53, 118] on div at bounding box center [73, 113] width 147 height 190
drag, startPoint x: 54, startPoint y: 135, endPoint x: 24, endPoint y: 128, distance: 30.5
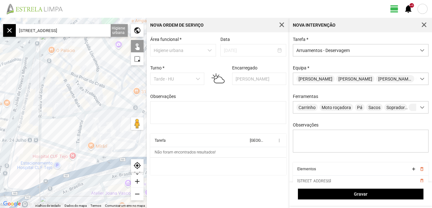
click at [24, 128] on div at bounding box center [73, 113] width 147 height 190
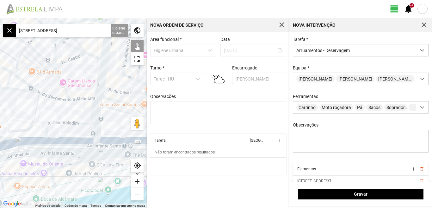
drag, startPoint x: 66, startPoint y: 126, endPoint x: 74, endPoint y: 132, distance: 10.3
click at [73, 134] on div at bounding box center [73, 113] width 147 height 190
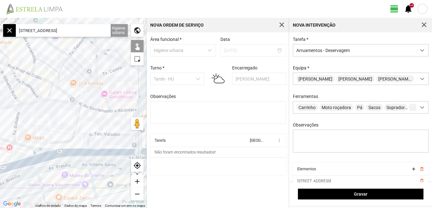
drag, startPoint x: 61, startPoint y: 124, endPoint x: 81, endPoint y: 135, distance: 23.2
click at [81, 135] on div at bounding box center [73, 113] width 147 height 190
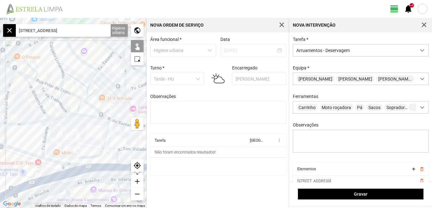
click at [99, 103] on div at bounding box center [73, 113] width 147 height 190
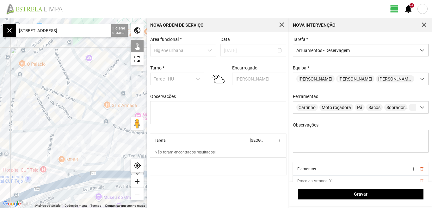
drag, startPoint x: 72, startPoint y: 139, endPoint x: 78, endPoint y: 147, distance: 9.5
click at [78, 147] on div at bounding box center [73, 113] width 147 height 190
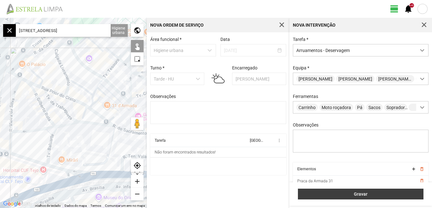
click at [352, 192] on span "Gravar" at bounding box center [361, 193] width 119 height 5
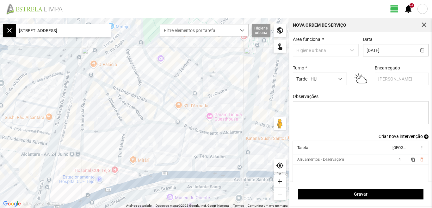
click at [280, 182] on div "add" at bounding box center [280, 181] width 13 height 13
